Goal: Information Seeking & Learning: Learn about a topic

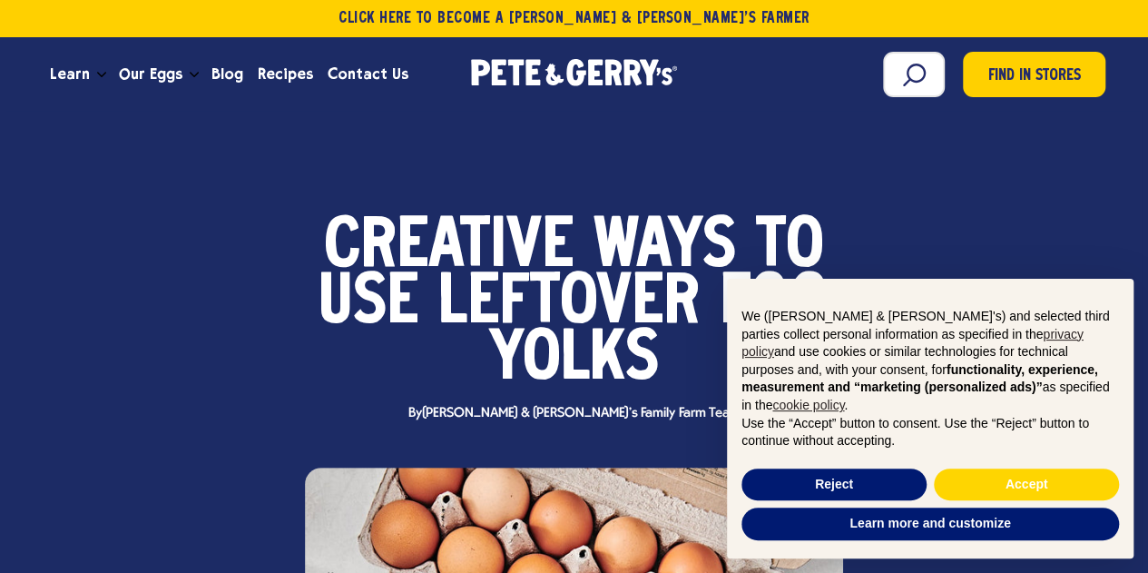
scroll to position [484, 0]
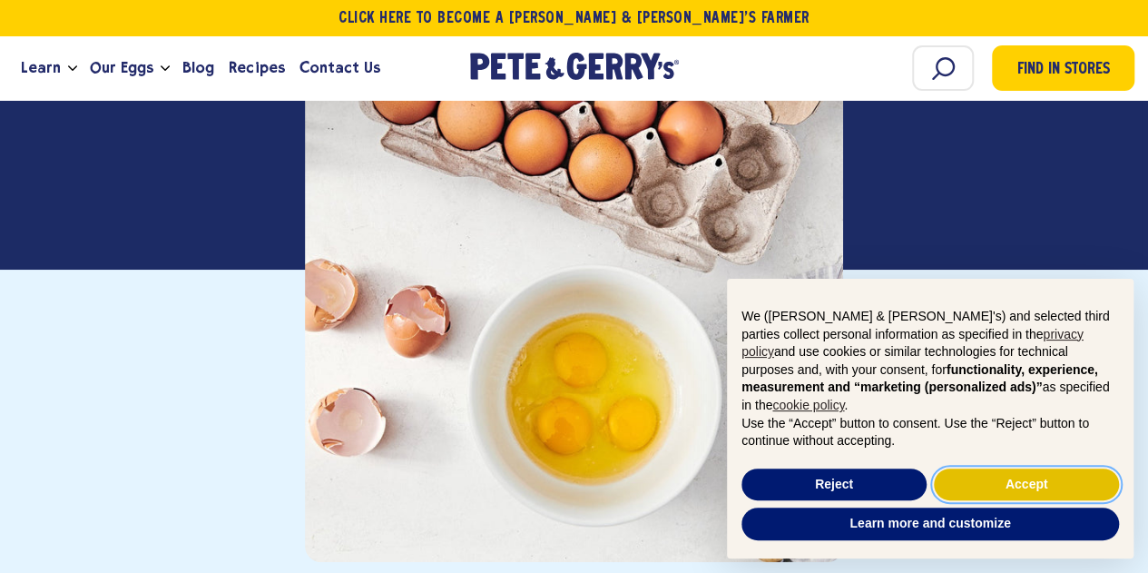
click at [1050, 472] on button "Accept" at bounding box center [1026, 484] width 185 height 33
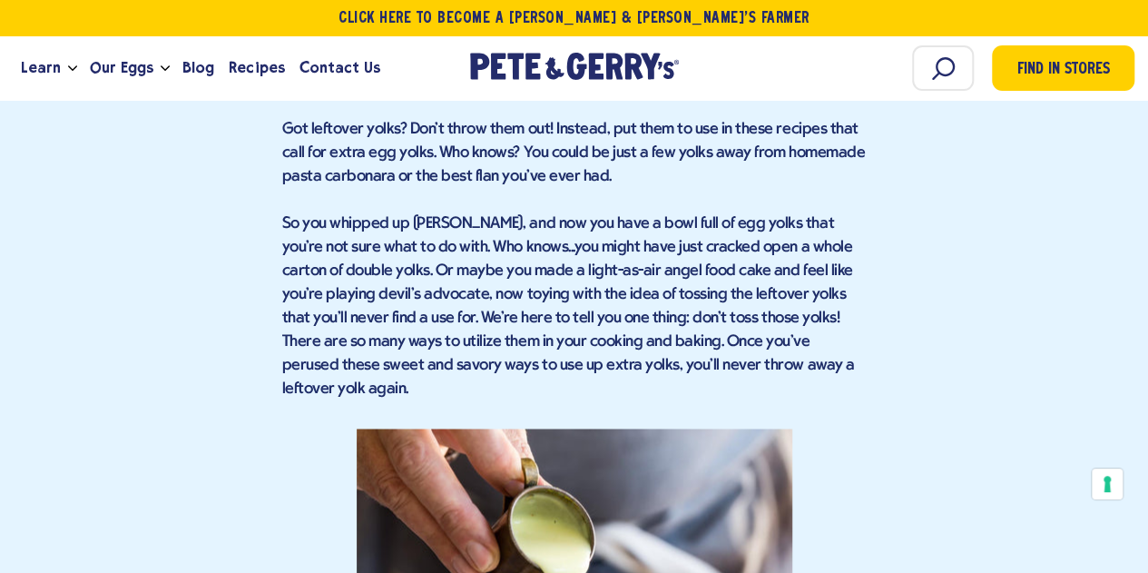
scroll to position [1453, 0]
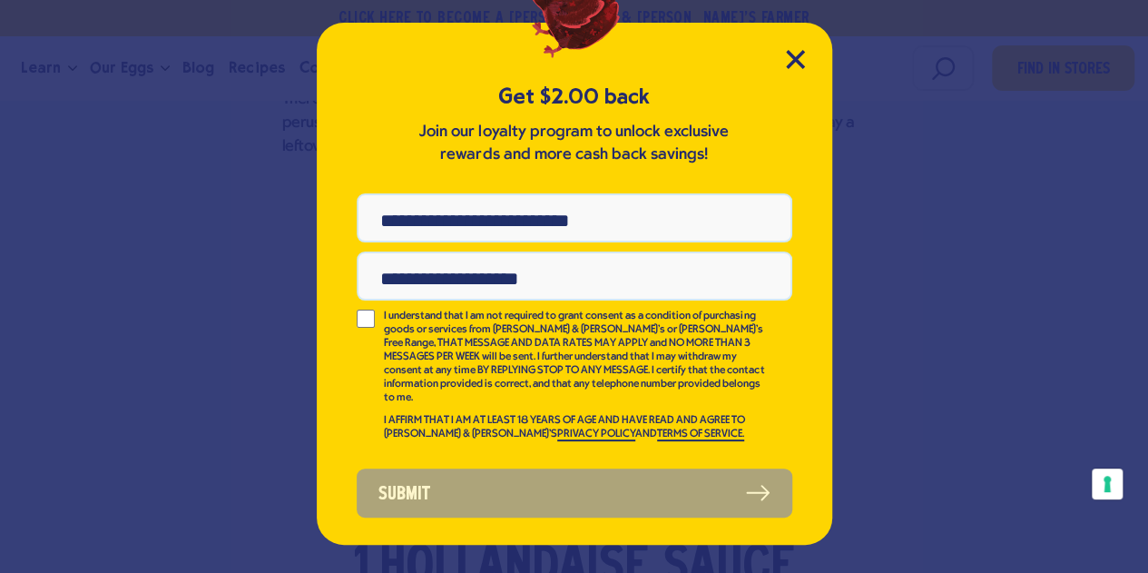
click at [784, 70] on div "Get $2.00 back Join our loyalty program to unlock exclusive rewards and more ca…" at bounding box center [575, 284] width 516 height 522
click at [798, 55] on icon "Close Modal" at bounding box center [795, 59] width 16 height 16
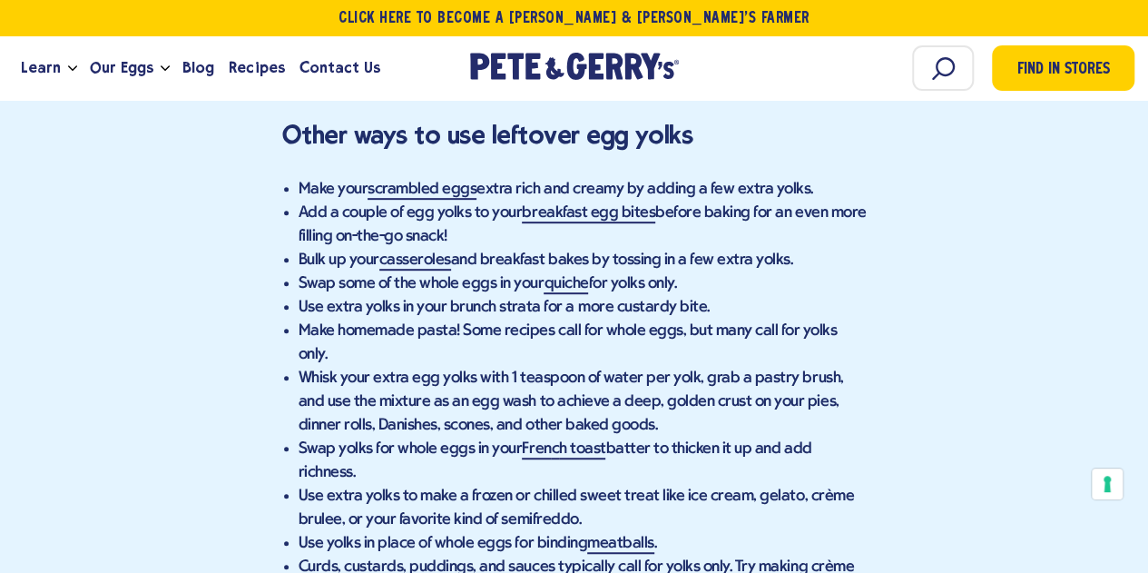
scroll to position [10652, 0]
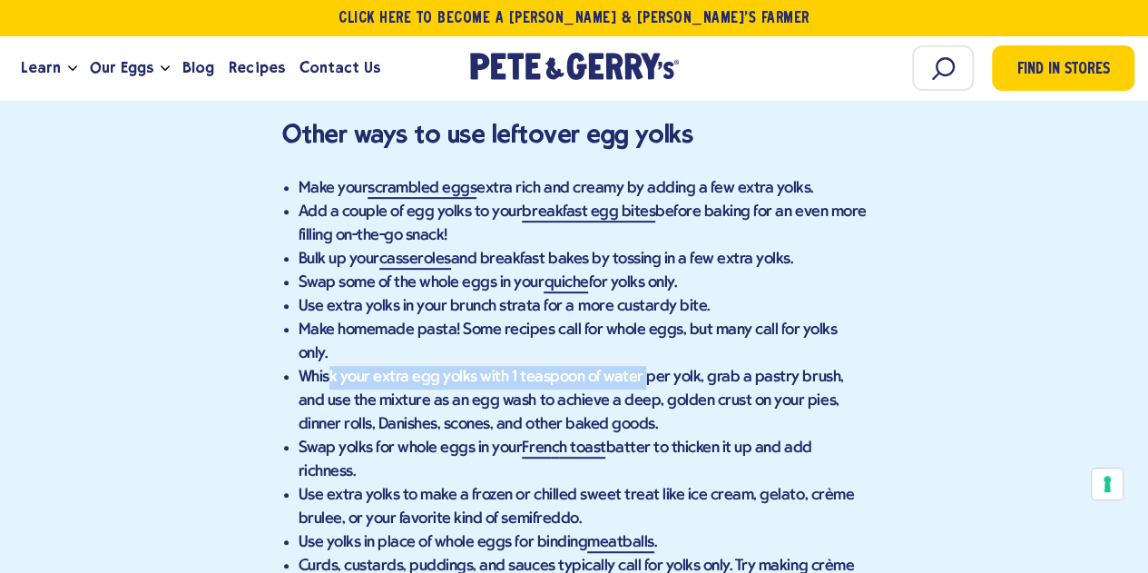
drag, startPoint x: 637, startPoint y: 330, endPoint x: 332, endPoint y: 330, distance: 305.0
click at [332, 366] on li "Whisk your extra egg yolks with 1 teaspoon of water per yolk, grab a pastry bru…" at bounding box center [583, 401] width 568 height 71
click at [327, 437] on li "Swap yolks for whole eggs in your Fren c h toast batter to thicken it up and ad…" at bounding box center [583, 460] width 568 height 47
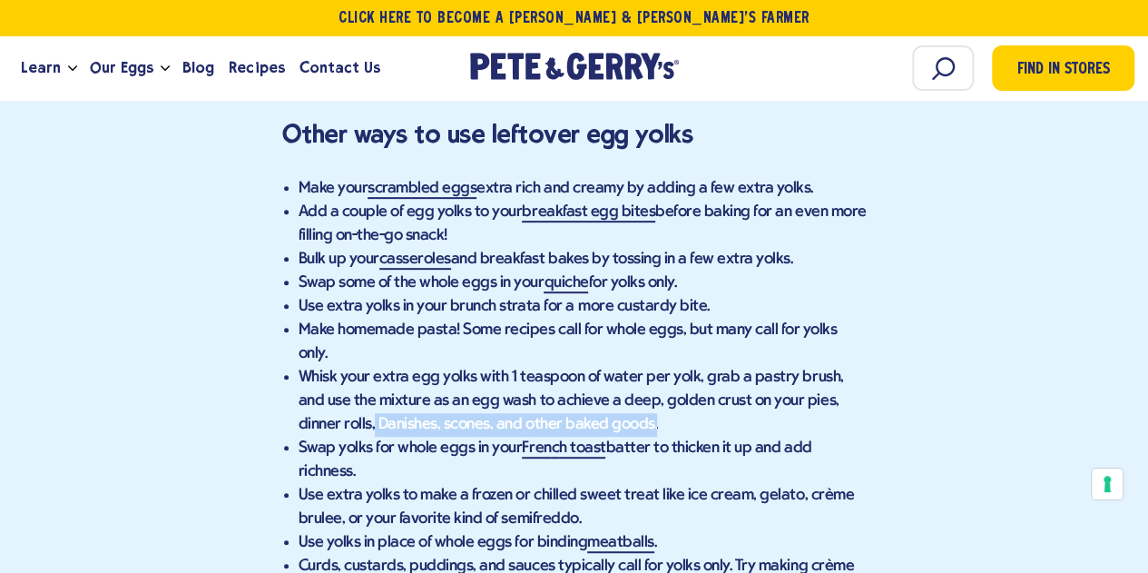
drag, startPoint x: 328, startPoint y: 380, endPoint x: 606, endPoint y: 379, distance: 278.7
click at [606, 379] on li "Whisk your extra egg yolks with 1 teaspoon of water per yolk, grab a pastry bru…" at bounding box center [583, 401] width 568 height 71
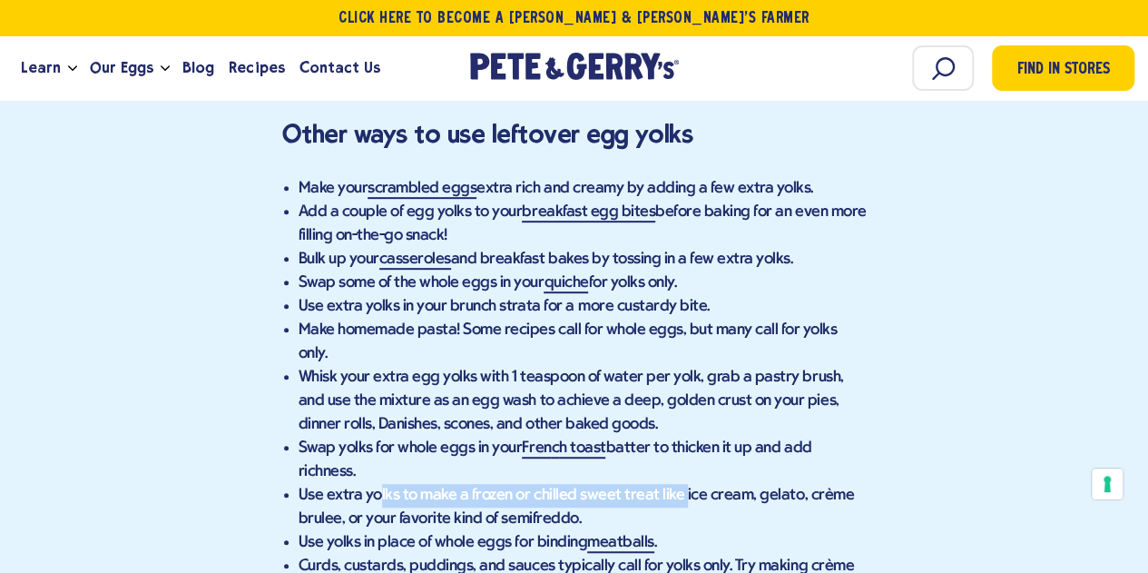
drag, startPoint x: 375, startPoint y: 433, endPoint x: 686, endPoint y: 408, distance: 312.4
click at [672, 484] on li "Use extra yolks to make a frozen or chilled sweet treat like ice cream, gelato,…" at bounding box center [583, 507] width 568 height 47
click at [695, 386] on li "Whisk your extra egg yolks with 1 teaspoon of water per yolk, grab a pastry bru…" at bounding box center [583, 401] width 568 height 71
